Goal: Information Seeking & Learning: Learn about a topic

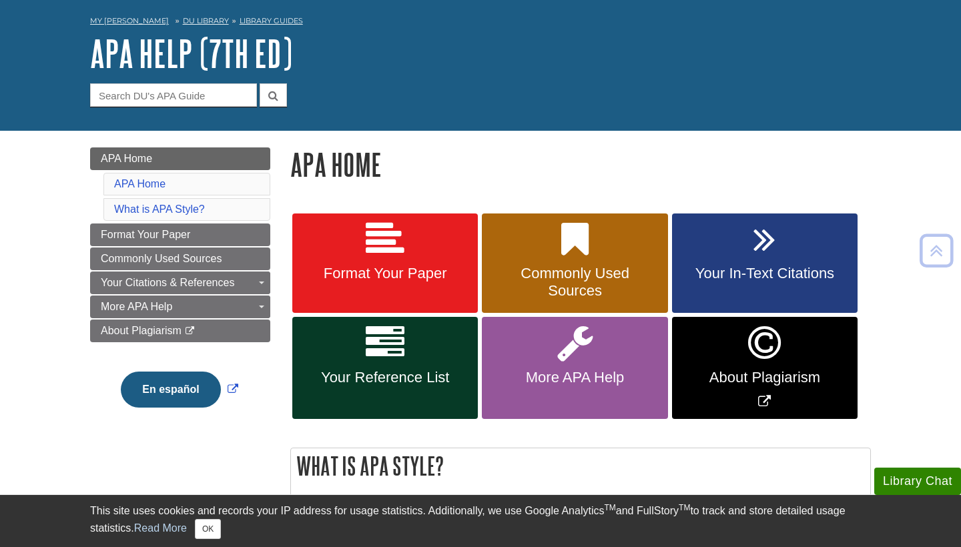
scroll to position [49, 0]
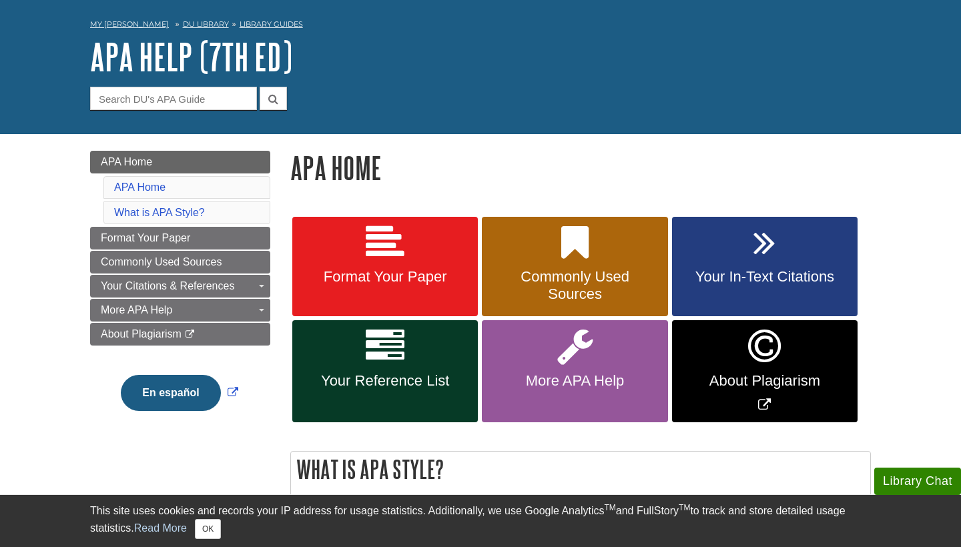
click at [385, 254] on icon at bounding box center [385, 243] width 39 height 39
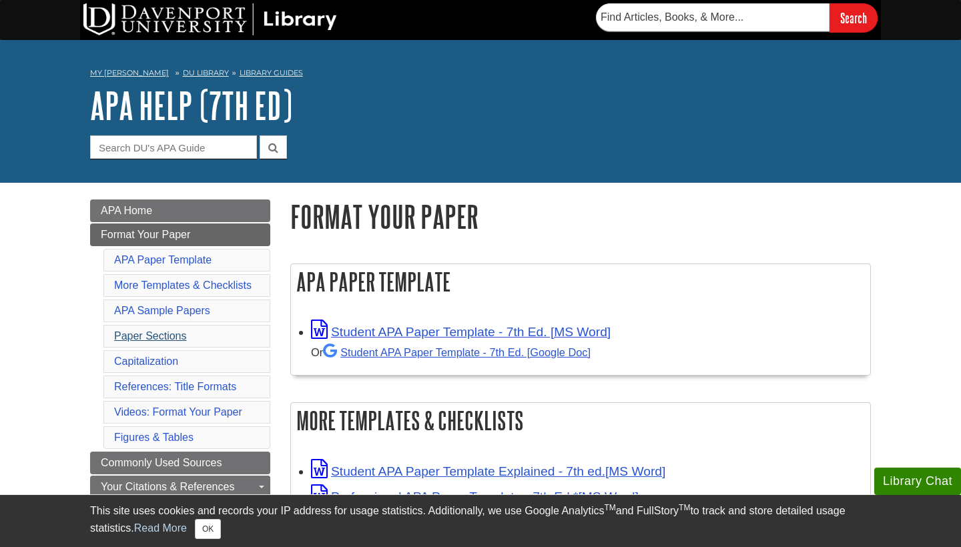
click at [166, 332] on link "Paper Sections" at bounding box center [150, 335] width 73 height 11
click at [171, 384] on link "References: Title Formats" at bounding box center [175, 386] width 122 height 11
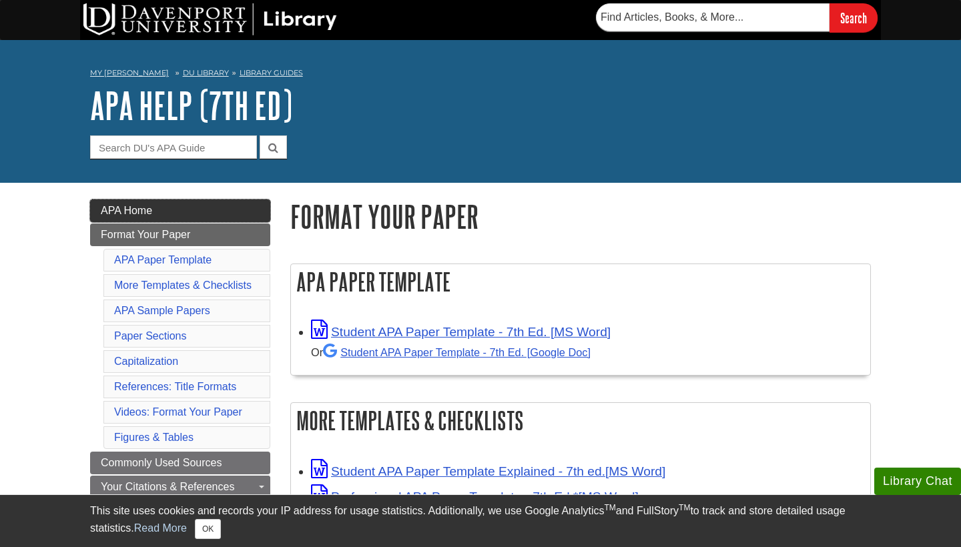
click at [155, 206] on link "APA Home" at bounding box center [180, 211] width 180 height 23
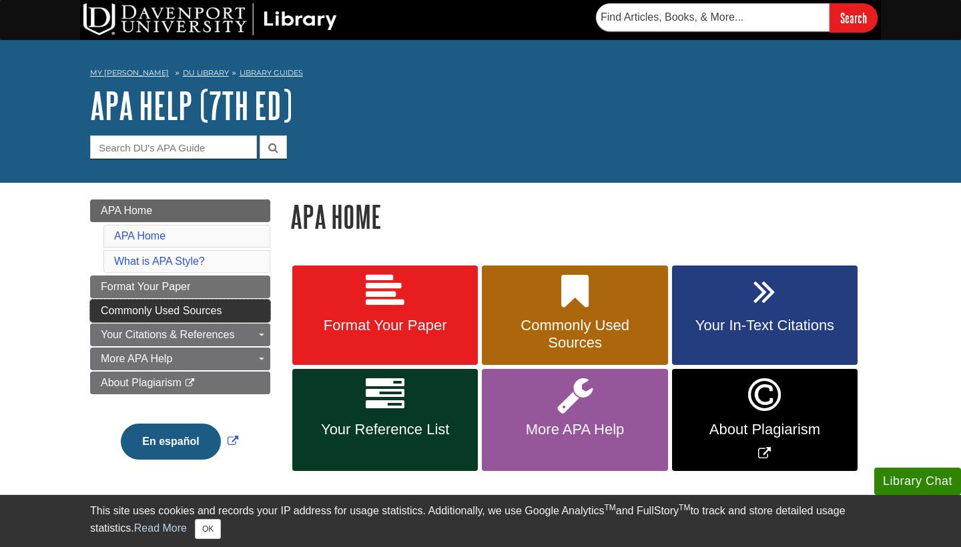
click at [222, 310] on span "Commonly Used Sources" at bounding box center [161, 310] width 121 height 11
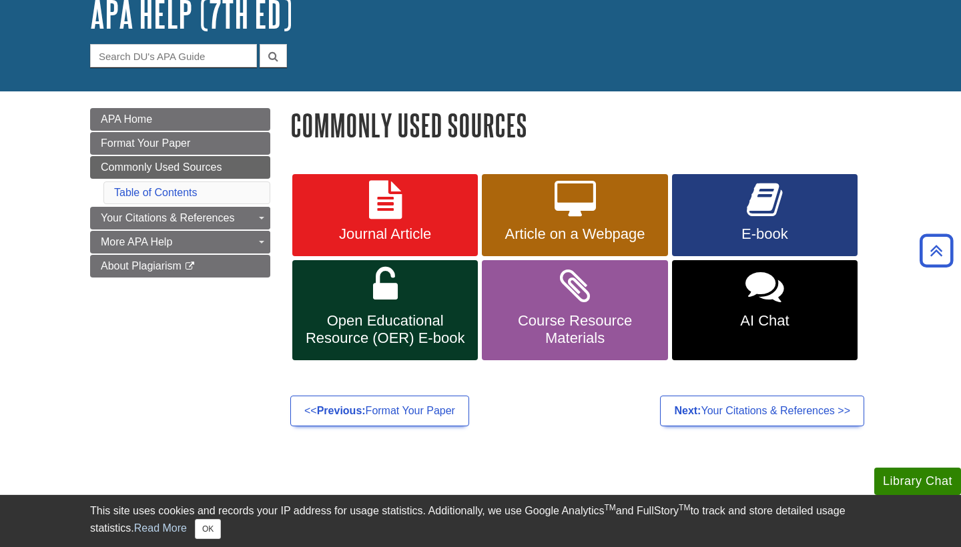
scroll to position [81, 0]
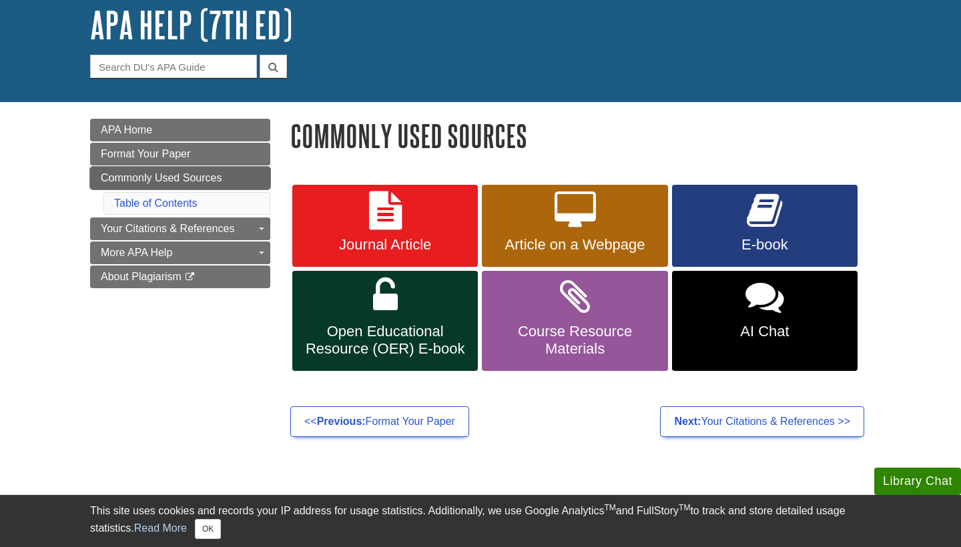
click at [192, 179] on span "Commonly Used Sources" at bounding box center [161, 177] width 121 height 11
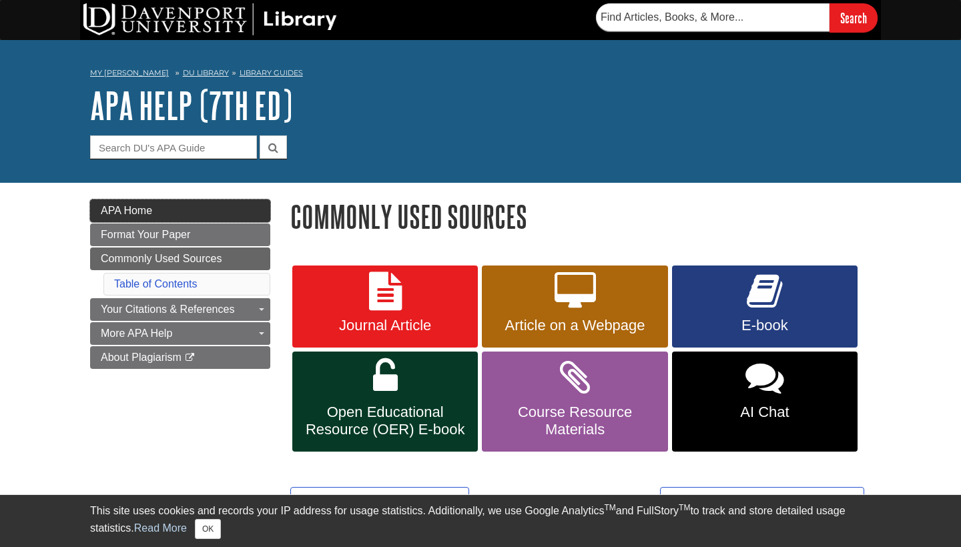
click at [183, 209] on link "APA Home" at bounding box center [180, 211] width 180 height 23
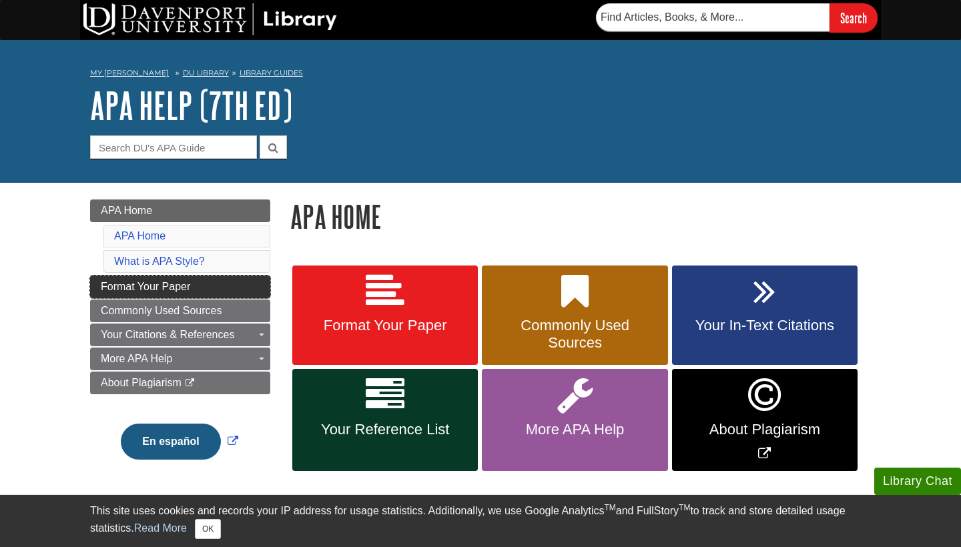
click at [211, 288] on link "Format Your Paper" at bounding box center [180, 287] width 180 height 23
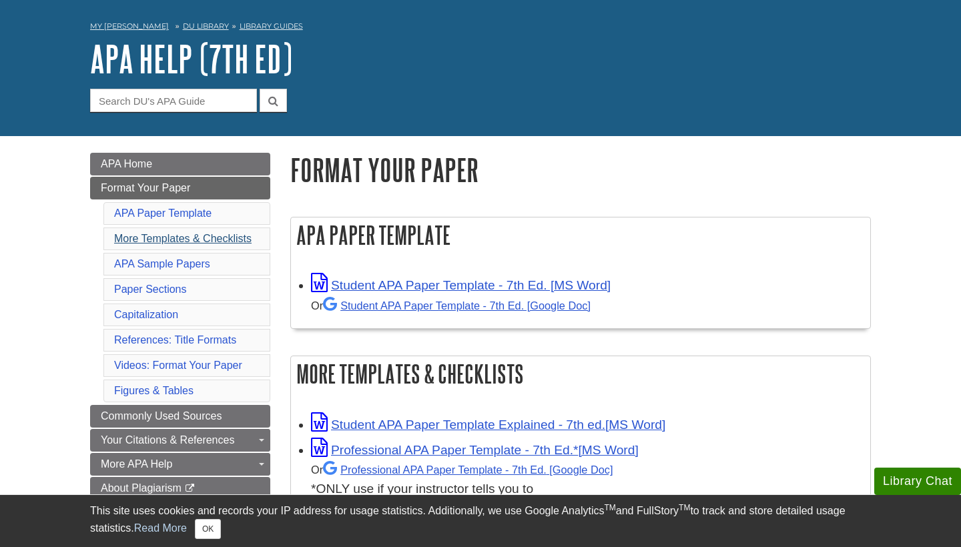
scroll to position [49, 0]
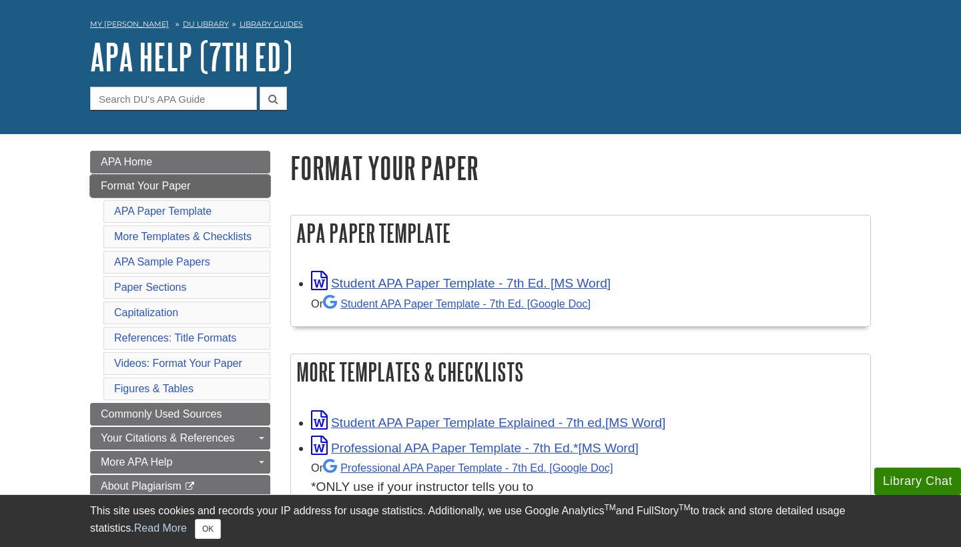
click at [156, 186] on span "Format Your Paper" at bounding box center [145, 185] width 89 height 11
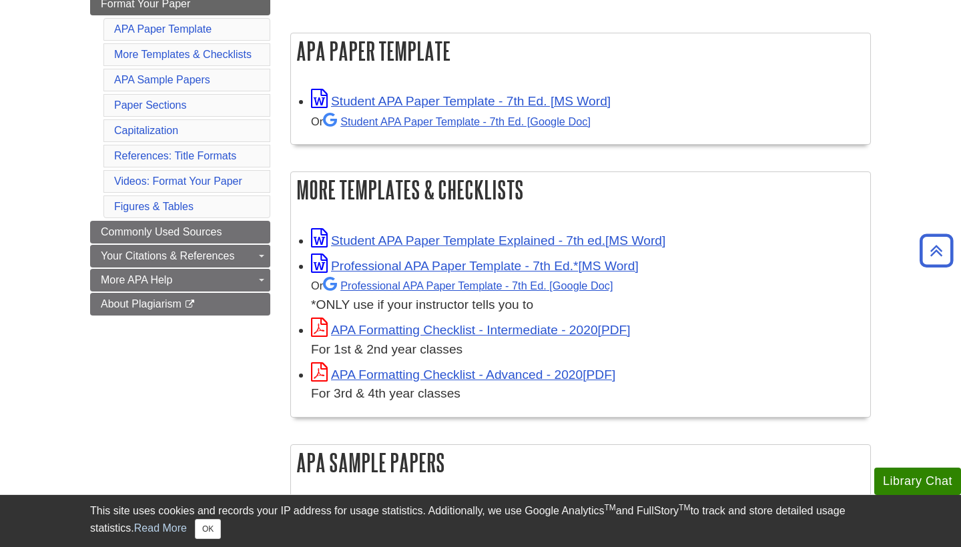
scroll to position [232, 0]
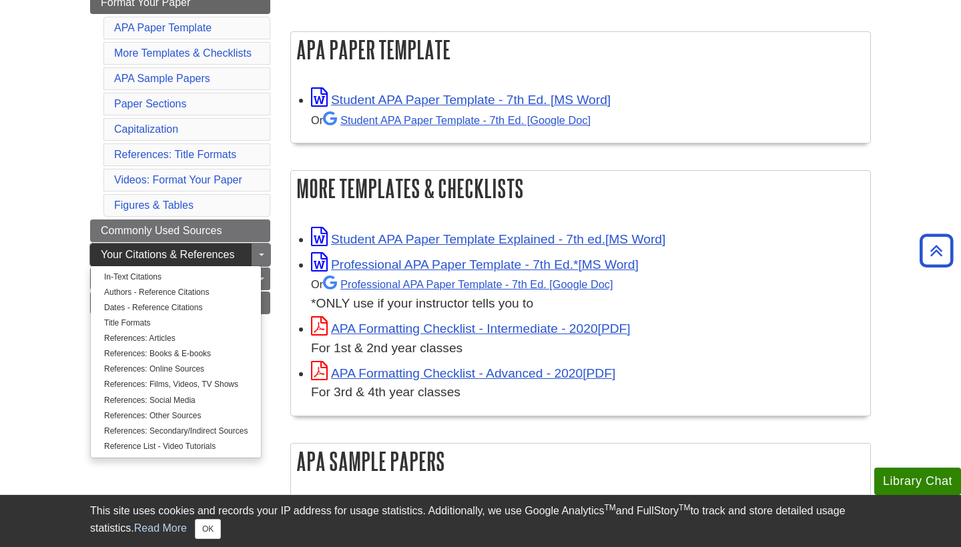
click at [133, 253] on span "Your Citations & References" at bounding box center [167, 254] width 133 height 11
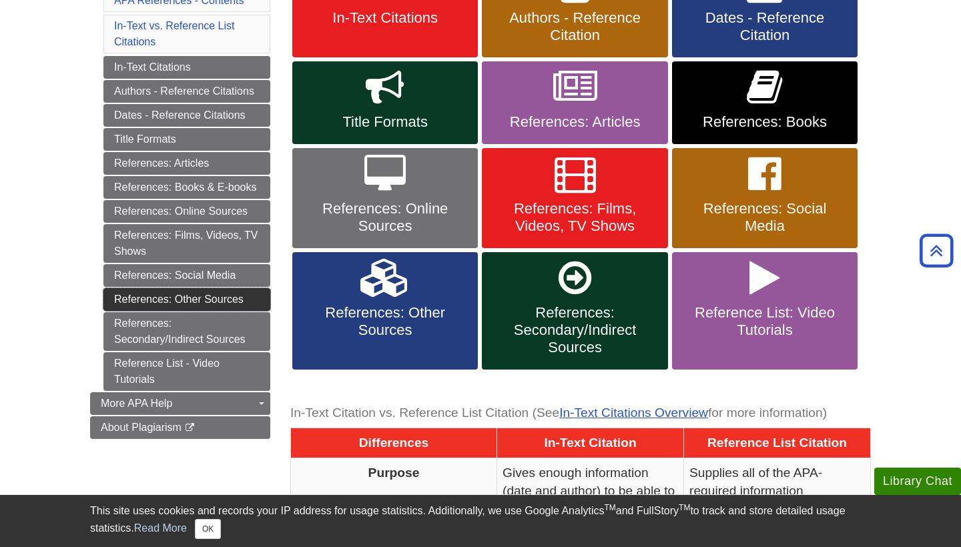
scroll to position [310, 0]
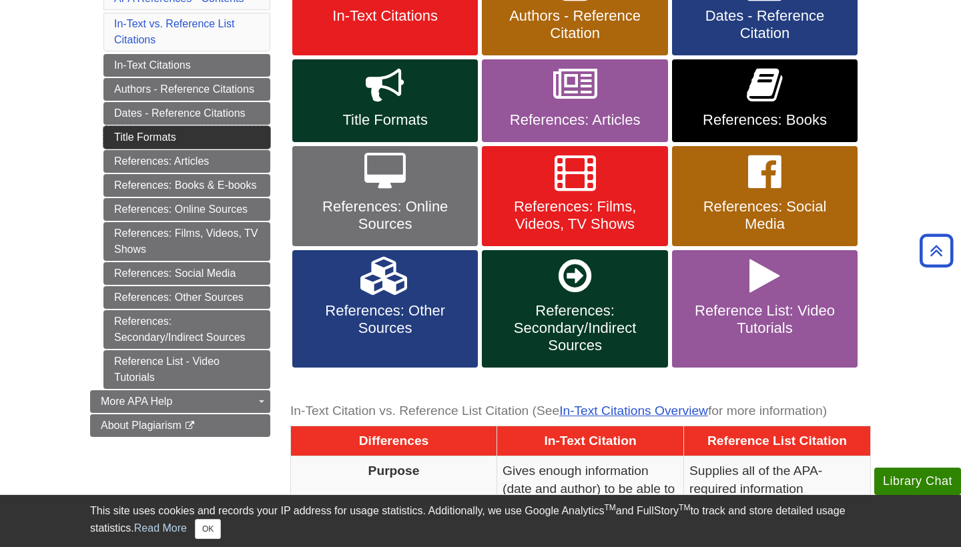
click at [155, 131] on link "Title Formats" at bounding box center [186, 137] width 167 height 23
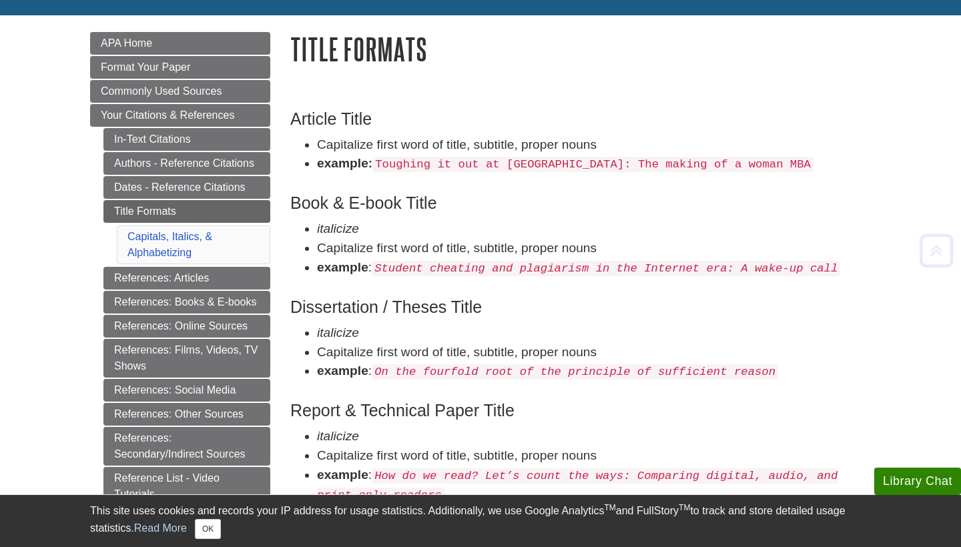
scroll to position [177, 0]
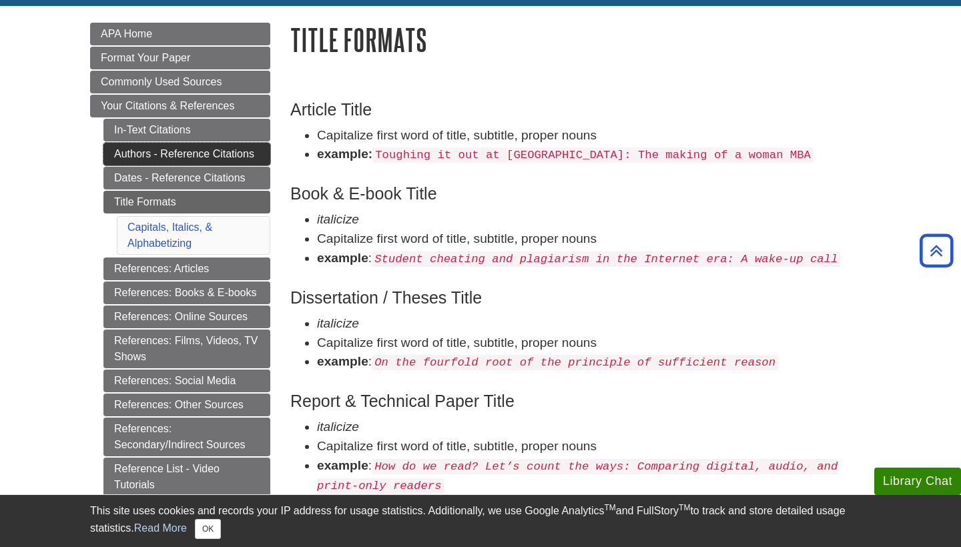
click at [199, 153] on link "Authors - Reference Citations" at bounding box center [186, 154] width 167 height 23
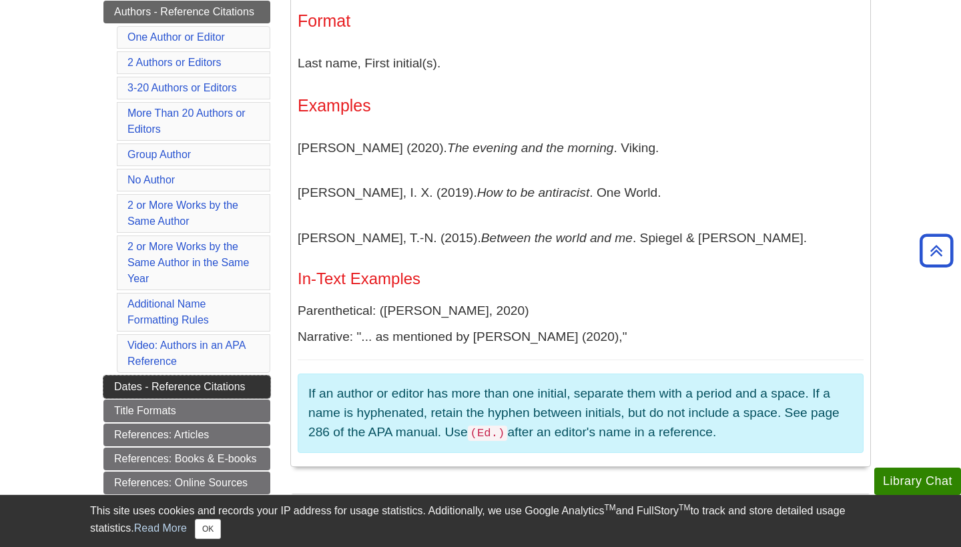
scroll to position [319, 0]
click at [164, 388] on link "Dates - Reference Citations" at bounding box center [186, 387] width 167 height 23
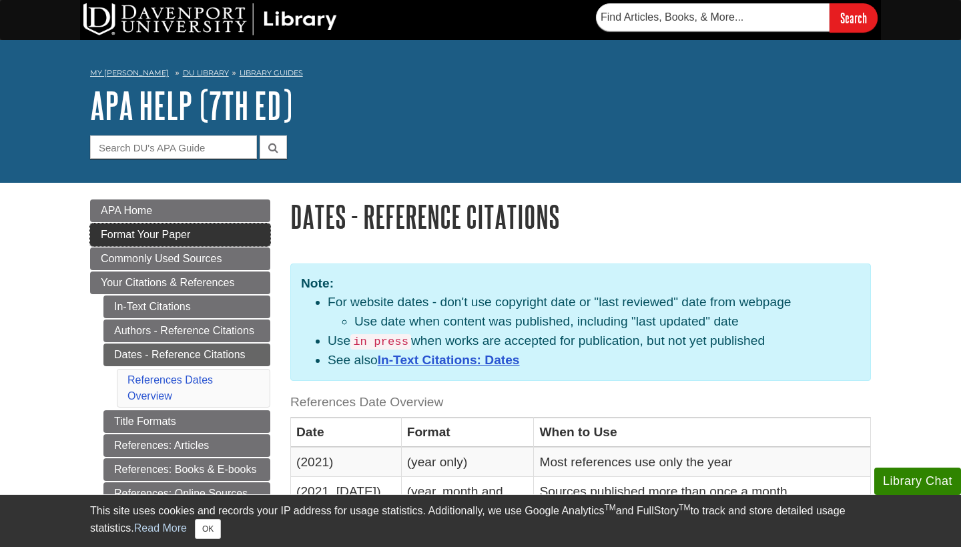
click at [195, 233] on link "Format Your Paper" at bounding box center [180, 235] width 180 height 23
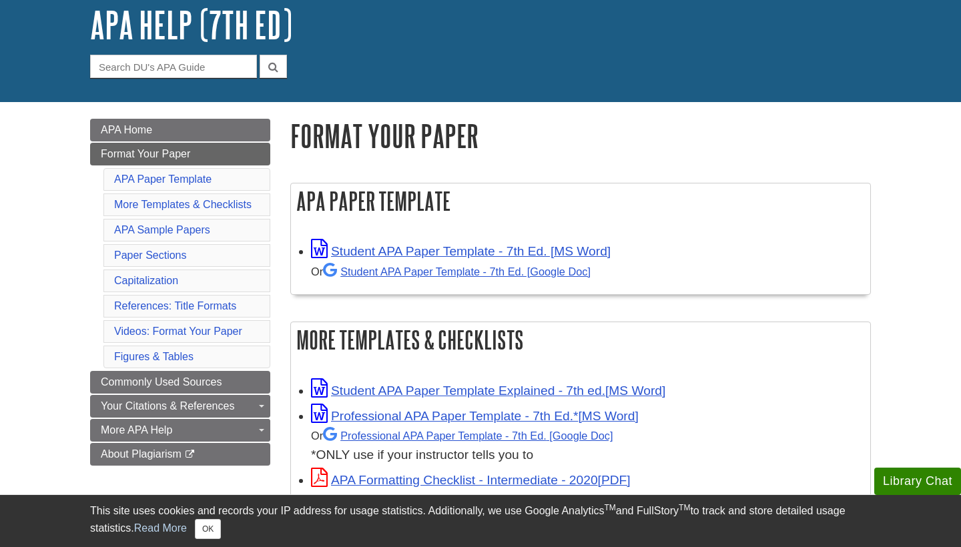
scroll to position [85, 0]
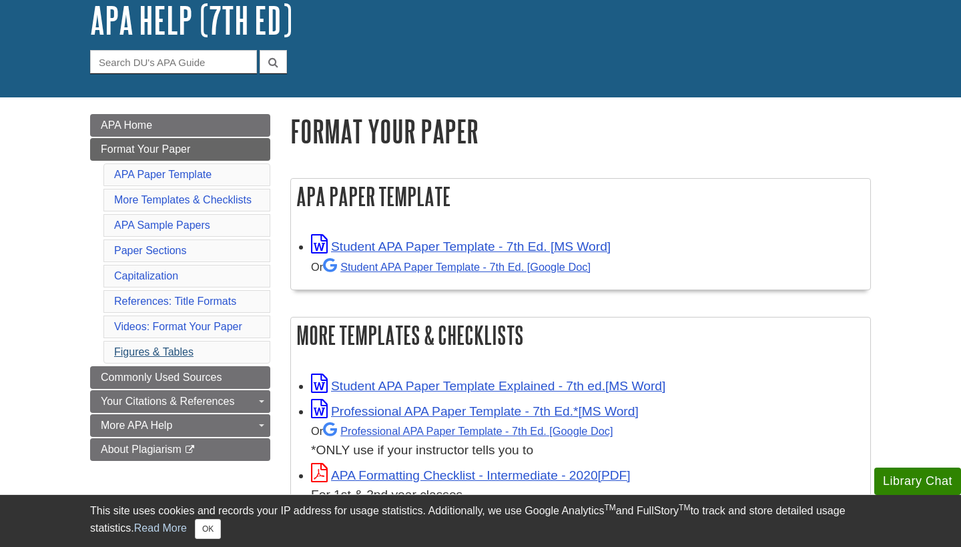
click at [183, 352] on link "Figures & Tables" at bounding box center [153, 351] width 79 height 11
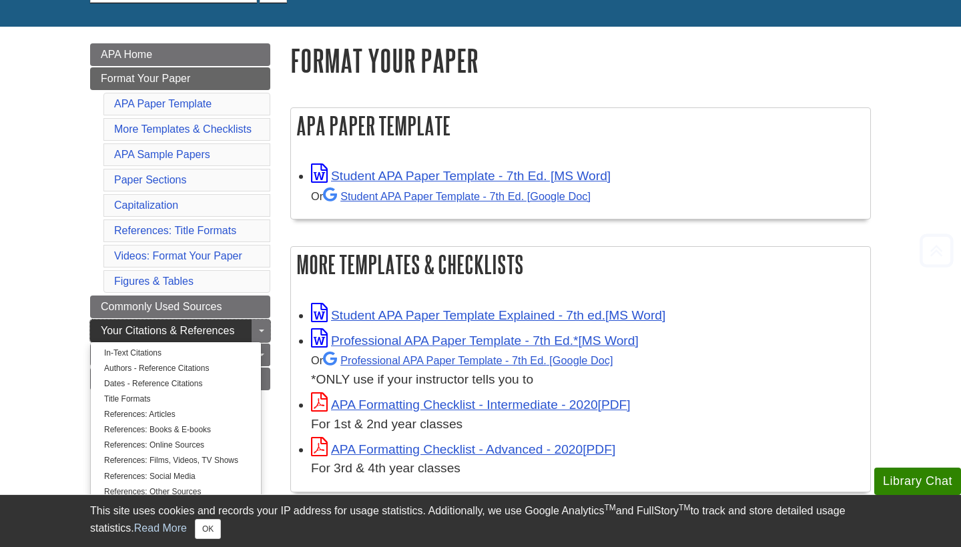
scroll to position [158, 0]
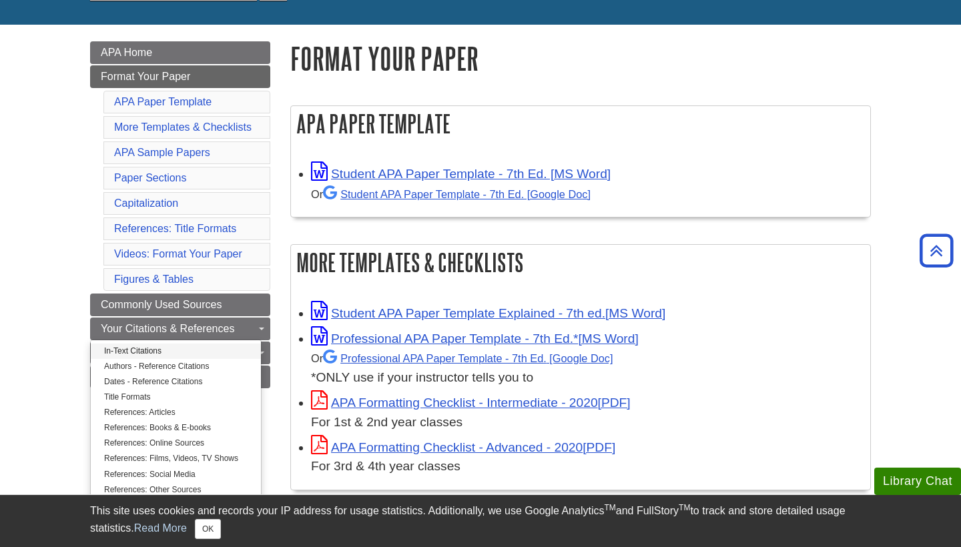
click at [193, 351] on link "In-Text Citations" at bounding box center [176, 351] width 170 height 15
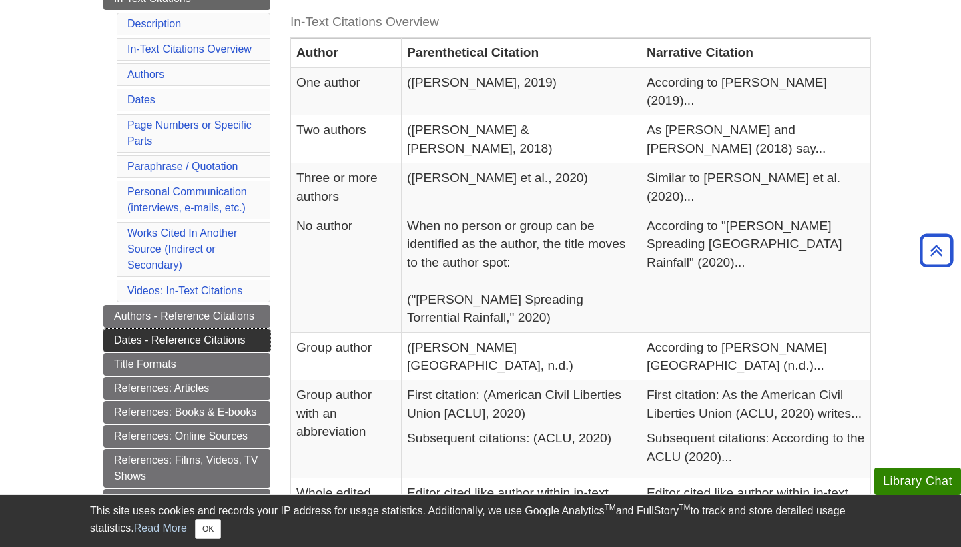
scroll to position [312, 0]
